Goal: Information Seeking & Learning: Learn about a topic

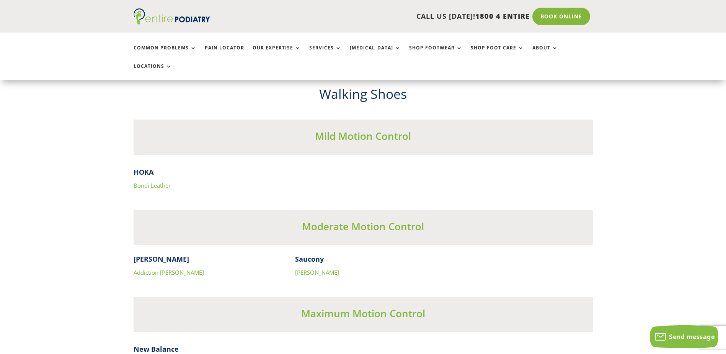
scroll to position [2481, 0]
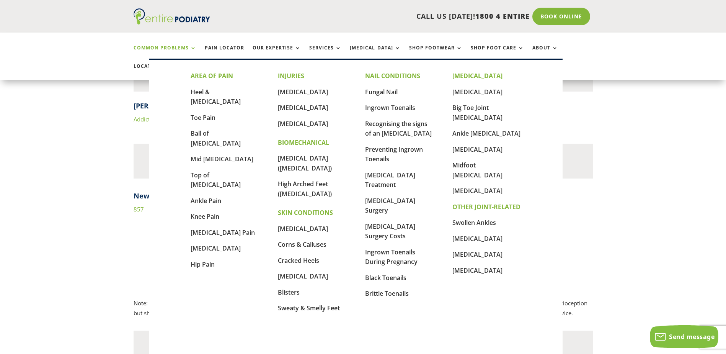
click at [165, 51] on link "Common Problems" at bounding box center [165, 53] width 63 height 16
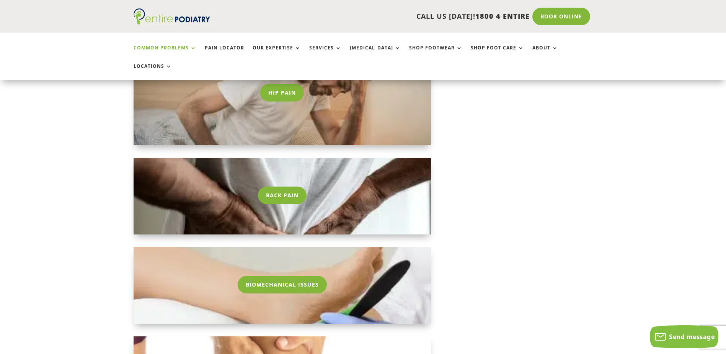
scroll to position [1041, 0]
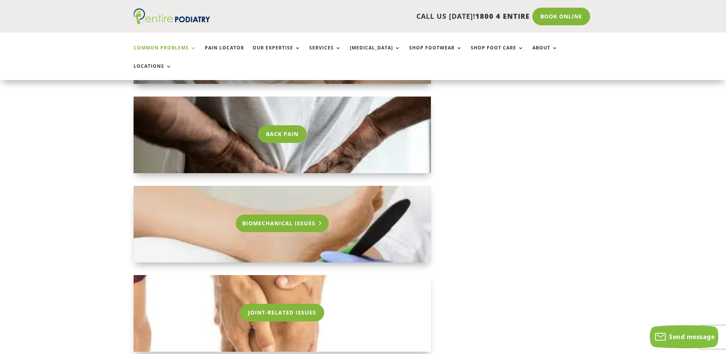
click at [263, 214] on link "Biomechanical Issues" at bounding box center [282, 223] width 93 height 18
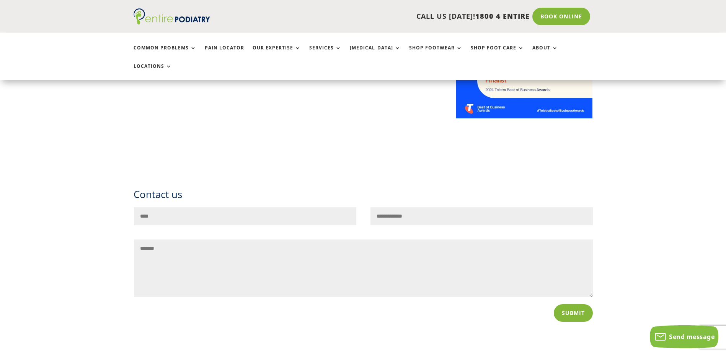
scroll to position [674, 0]
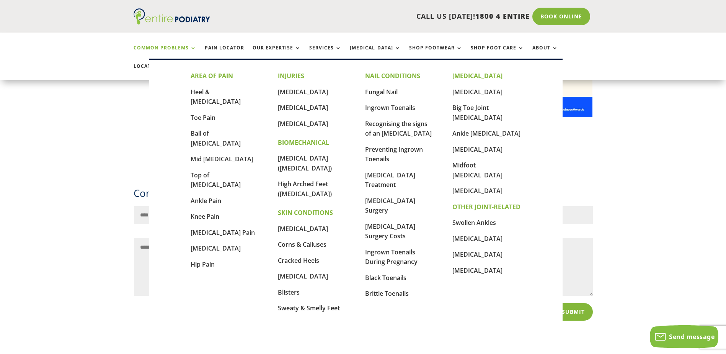
click at [163, 50] on link "Common Problems" at bounding box center [165, 53] width 63 height 16
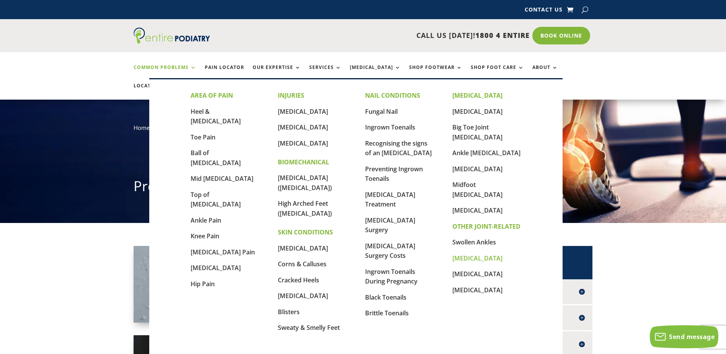
click at [472, 254] on link "[MEDICAL_DATA]" at bounding box center [478, 258] width 50 height 8
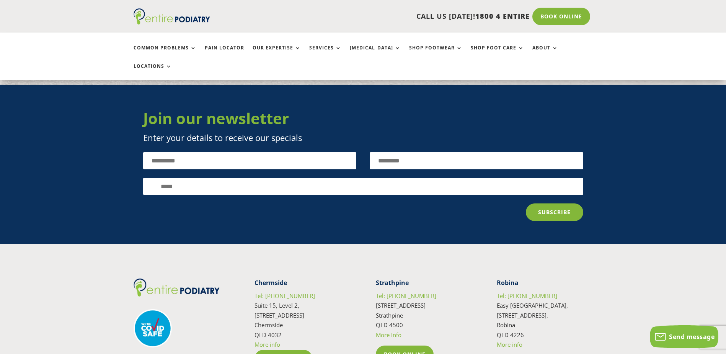
scroll to position [1378, 0]
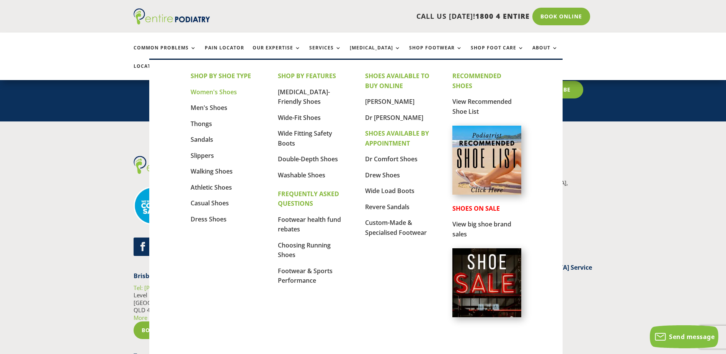
click at [209, 91] on link "Women's Shoes" at bounding box center [214, 92] width 46 height 8
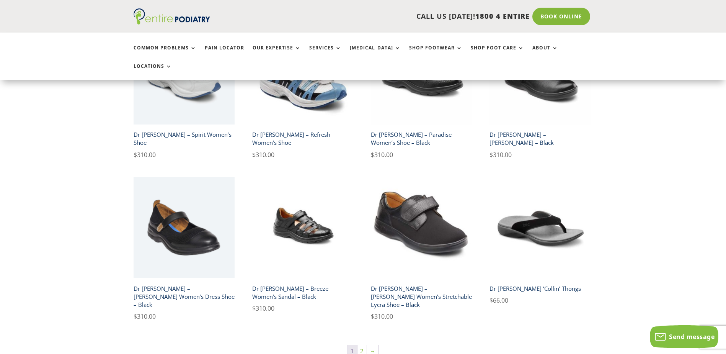
scroll to position [1287, 0]
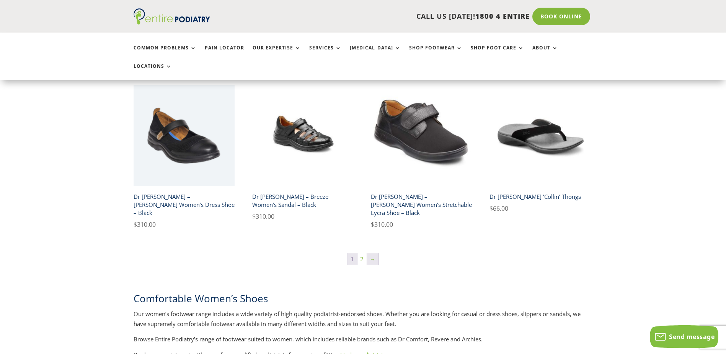
click at [373, 253] on link "→" at bounding box center [372, 258] width 11 height 11
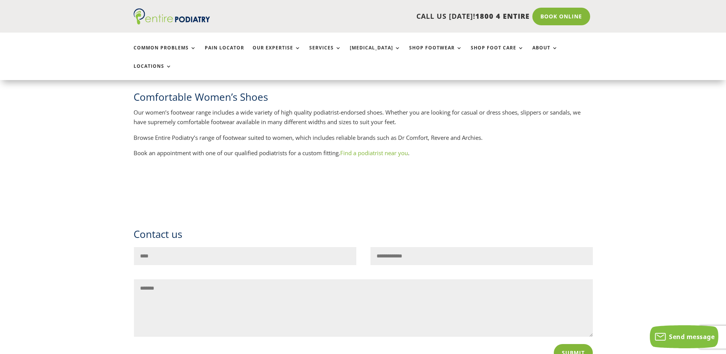
scroll to position [398, 0]
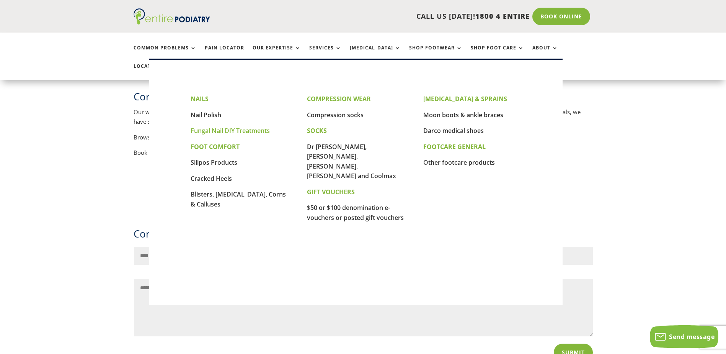
click at [225, 130] on link "Fungal Nail DIY Treatments" at bounding box center [230, 130] width 79 height 8
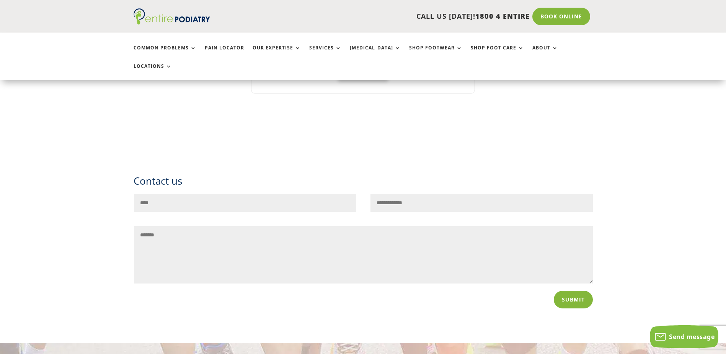
scroll to position [796, 0]
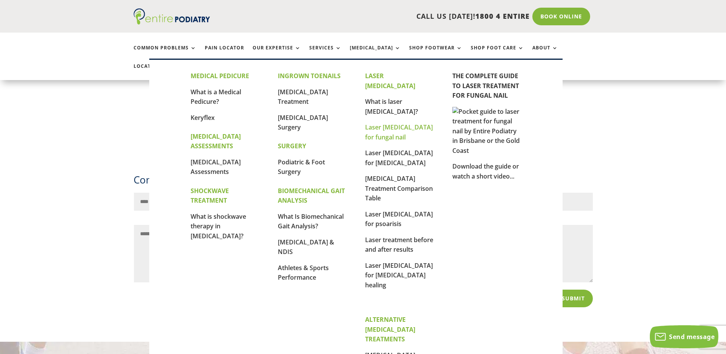
click at [379, 123] on link "Laser [MEDICAL_DATA] for fungal nail" at bounding box center [399, 132] width 68 height 18
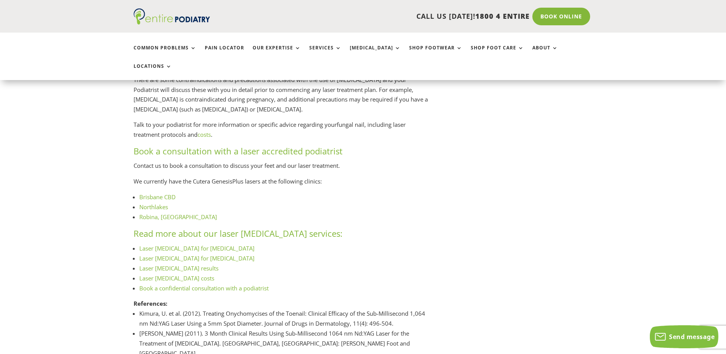
scroll to position [973, 0]
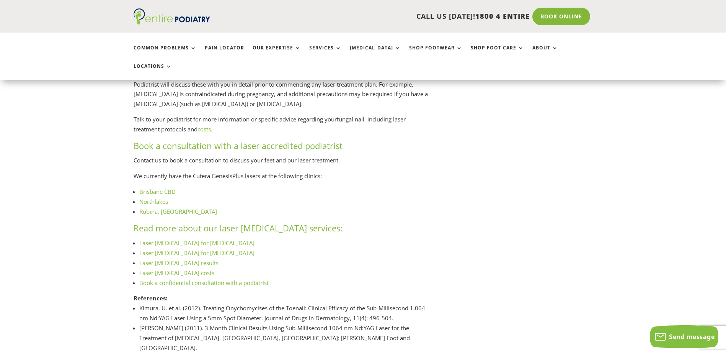
click at [169, 275] on link "Laser podiatry costs" at bounding box center [176, 273] width 75 height 8
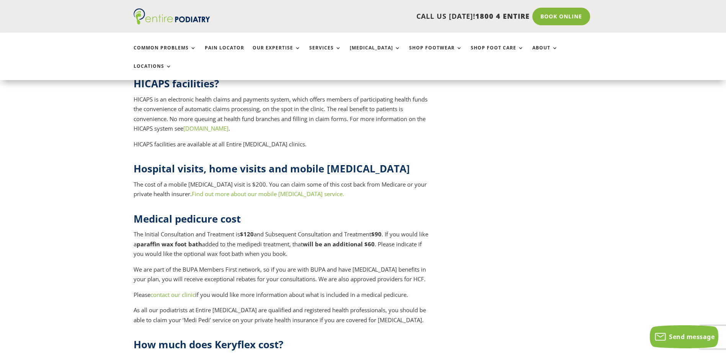
scroll to position [3038, 0]
